Goal: Check status: Check status

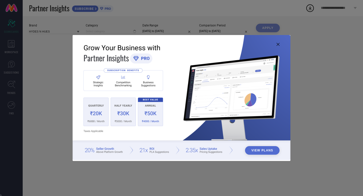
type input "All"
click at [280, 45] on img at bounding box center [182, 97] width 218 height 125
click at [276, 44] on icon at bounding box center [277, 44] width 3 height 3
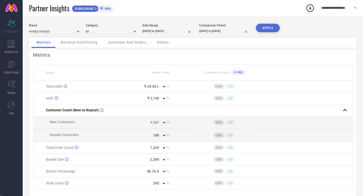
click at [158, 30] on input "01-03-2025 to 31-05-2025" at bounding box center [167, 30] width 50 height 5
select select "2"
select select "2025"
select select "3"
select select "2025"
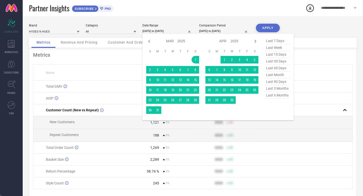
click at [282, 81] on span "last 90 days" at bounding box center [277, 81] width 25 height 7
type input "[DATE] to [DATE]"
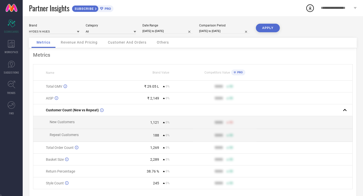
click at [277, 29] on button "APPLY" at bounding box center [268, 28] width 24 height 9
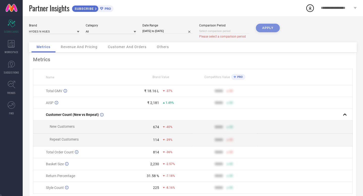
click at [240, 30] on input at bounding box center [224, 30] width 50 height 5
select select "7"
select select "2025"
select select "8"
select select "2025"
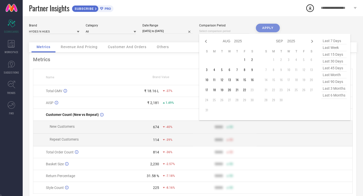
click at [330, 82] on span "last 90 days" at bounding box center [333, 81] width 25 height 7
type input "[DATE] to [DATE]"
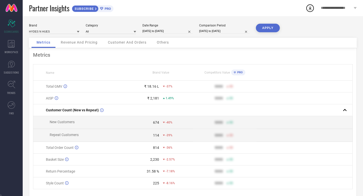
click at [262, 21] on div "Brand HYDES N HUES Category All Date Range 25-05-2025 to 22-08-2025 Comparison …" at bounding box center [193, 113] width 340 height 194
click at [266, 27] on button "APPLY" at bounding box center [268, 28] width 24 height 9
click at [182, 28] on input "[DATE] to [DATE]" at bounding box center [167, 30] width 50 height 5
select select "4"
select select "2025"
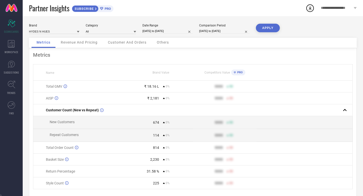
select select "5"
select select "2025"
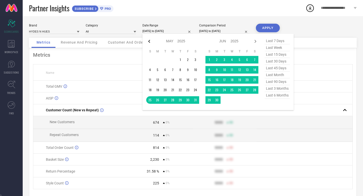
click at [148, 41] on icon at bounding box center [149, 41] width 6 height 6
select select "3"
select select "2025"
select select "4"
select select "2025"
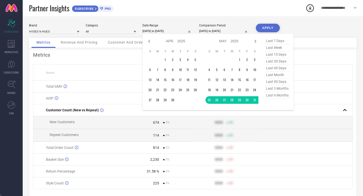
click at [148, 41] on icon at bounding box center [149, 41] width 6 height 6
select select "2"
select select "2025"
select select "3"
select select "2025"
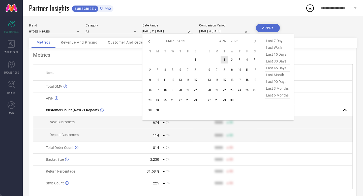
click at [224, 59] on td "1" at bounding box center [224, 60] width 8 height 8
type input "After 01-04-2025"
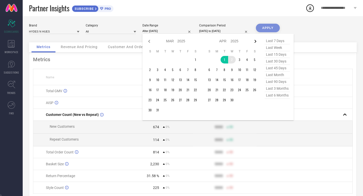
click at [255, 42] on icon at bounding box center [255, 41] width 6 height 6
select select "3"
select select "2025"
select select "4"
select select "2025"
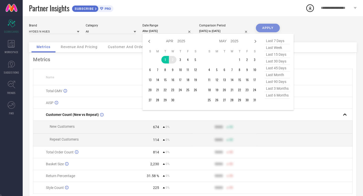
click at [255, 42] on icon at bounding box center [255, 41] width 6 height 6
select select "4"
select select "2025"
select select "5"
select select "2025"
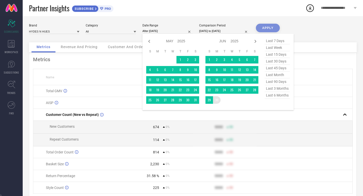
type input "01-04-2025 to 30-06-2025"
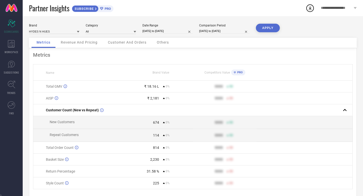
click at [264, 30] on button "APPLY" at bounding box center [268, 28] width 24 height 9
click at [173, 31] on input "01-04-2025 to 30-06-2025" at bounding box center [167, 30] width 50 height 5
select select "3"
select select "2025"
select select "4"
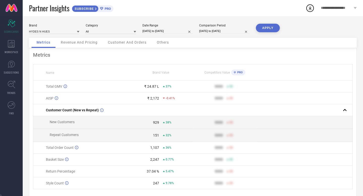
select select "2025"
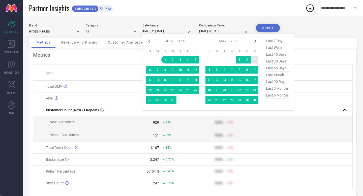
click at [256, 41] on icon at bounding box center [256, 41] width 2 height 3
select select "4"
select select "2025"
select select "5"
select select "2025"
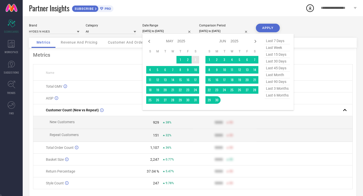
click at [256, 41] on icon at bounding box center [256, 41] width 2 height 3
select select "5"
select select "2025"
select select "6"
select select "2025"
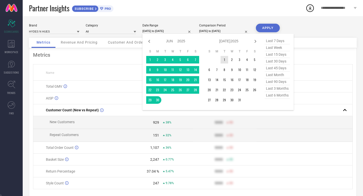
click at [224, 58] on td "1" at bounding box center [224, 60] width 8 height 8
type input "After 01-07-2025"
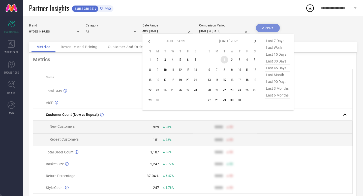
click at [255, 41] on icon at bounding box center [256, 41] width 2 height 3
select select "6"
select select "2025"
select select "7"
select select "2025"
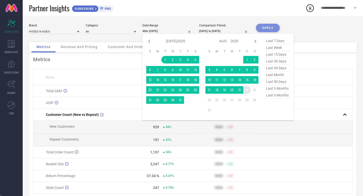
type input "[DATE] to [DATE]"
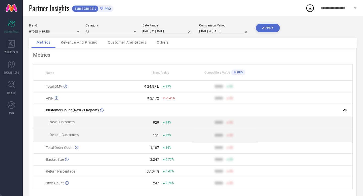
click at [271, 26] on button "APPLY" at bounding box center [268, 28] width 24 height 9
click at [332, 10] on span "**********" at bounding box center [336, 8] width 31 height 4
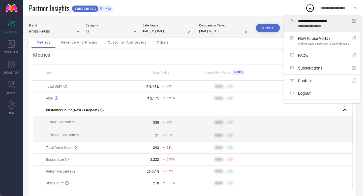
click at [327, 20] on span "**********" at bounding box center [325, 21] width 54 height 5
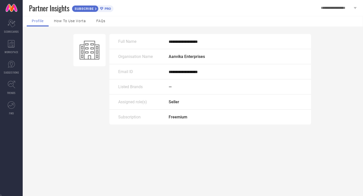
click at [277, 156] on div "**********" at bounding box center [193, 106] width 340 height 180
click at [105, 50] on div at bounding box center [89, 50] width 32 height 32
click at [77, 17] on div "How to use Vorta" at bounding box center [70, 21] width 42 height 10
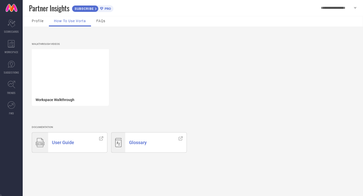
click at [101, 21] on span "FAQs" at bounding box center [100, 21] width 9 height 4
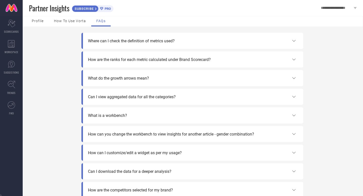
click at [34, 22] on span "Profile" at bounding box center [38, 21] width 12 height 4
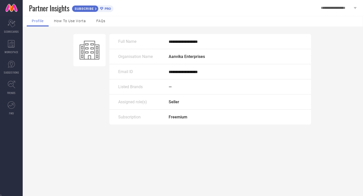
click at [12, 13] on link at bounding box center [11, 8] width 23 height 16
